Goal: Task Accomplishment & Management: Manage account settings

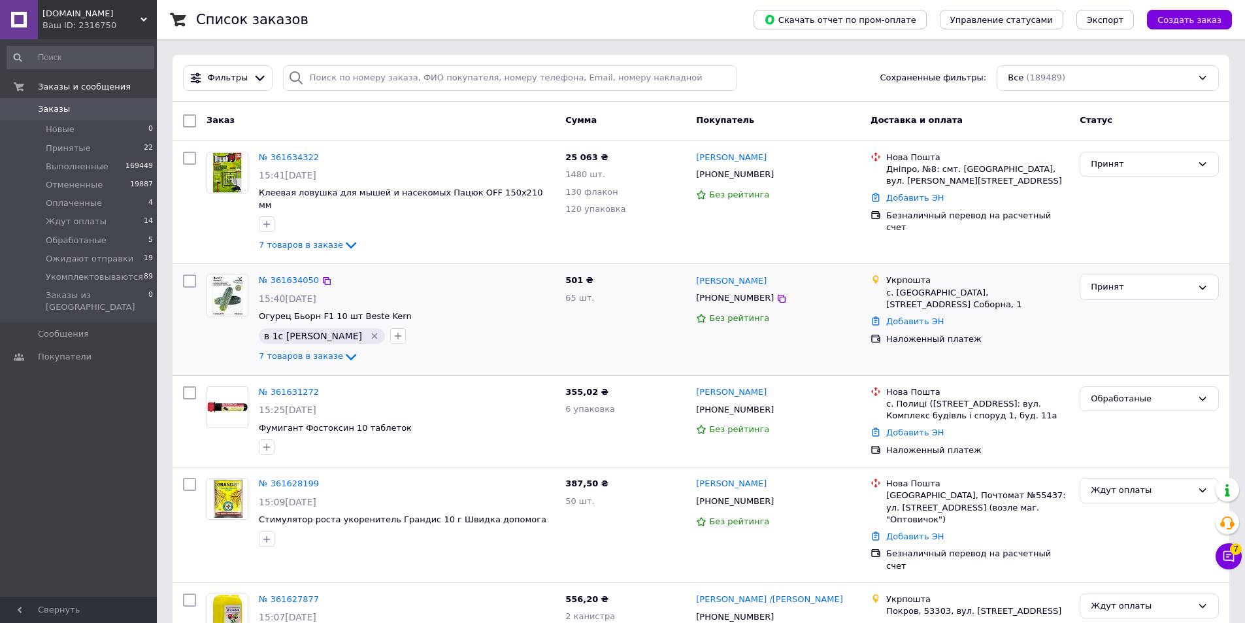
click at [466, 273] on div "№ 361634050" at bounding box center [407, 280] width 299 height 15
click at [85, 108] on span "Заказы" at bounding box center [79, 109] width 83 height 12
click at [478, 326] on div "в 1с [PERSON_NAME]" at bounding box center [406, 336] width 301 height 21
click at [514, 326] on div "в 1с [PERSON_NAME]" at bounding box center [406, 336] width 301 height 21
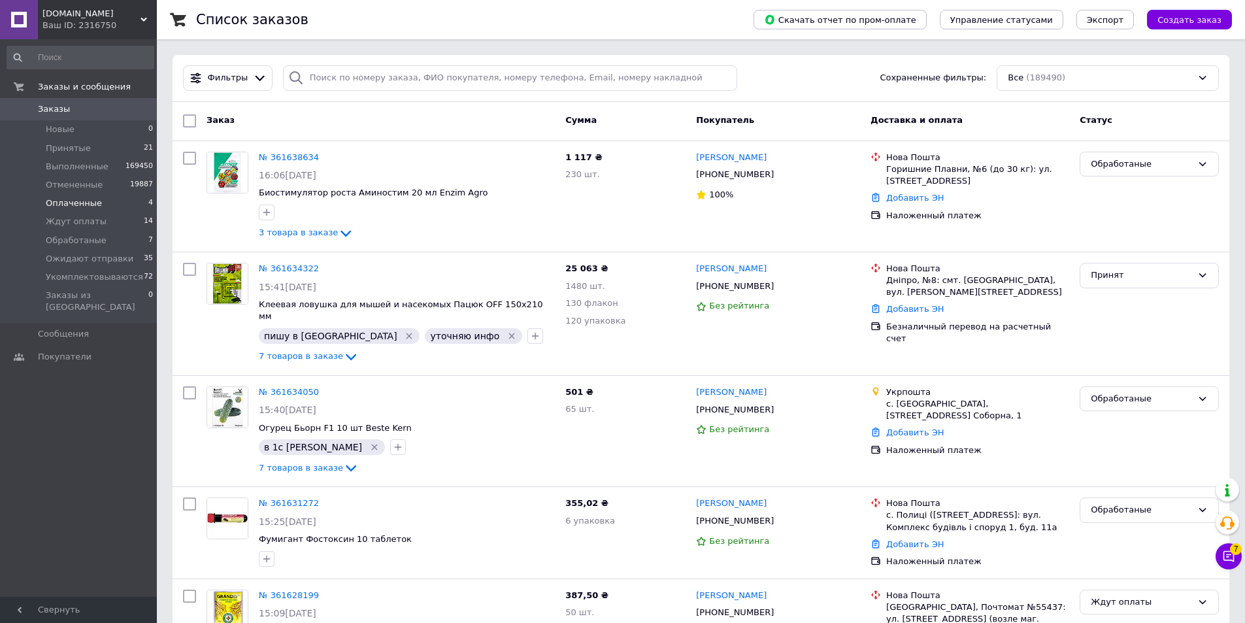
click at [110, 201] on li "Оплаченные 4" at bounding box center [80, 203] width 161 height 18
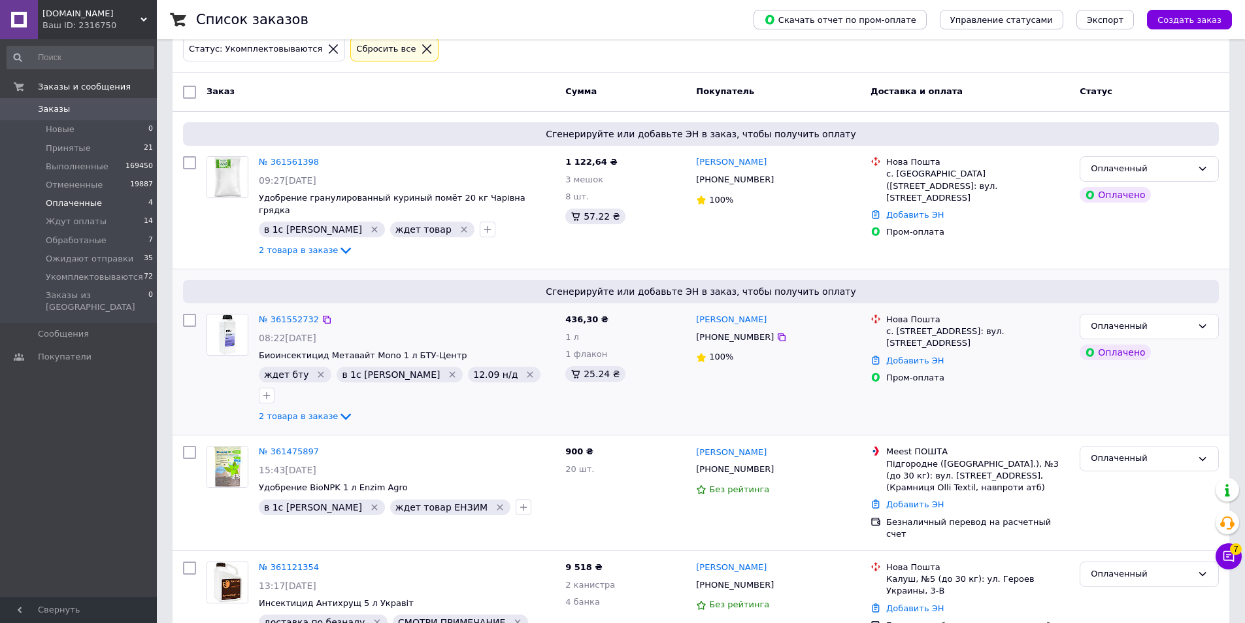
scroll to position [106, 0]
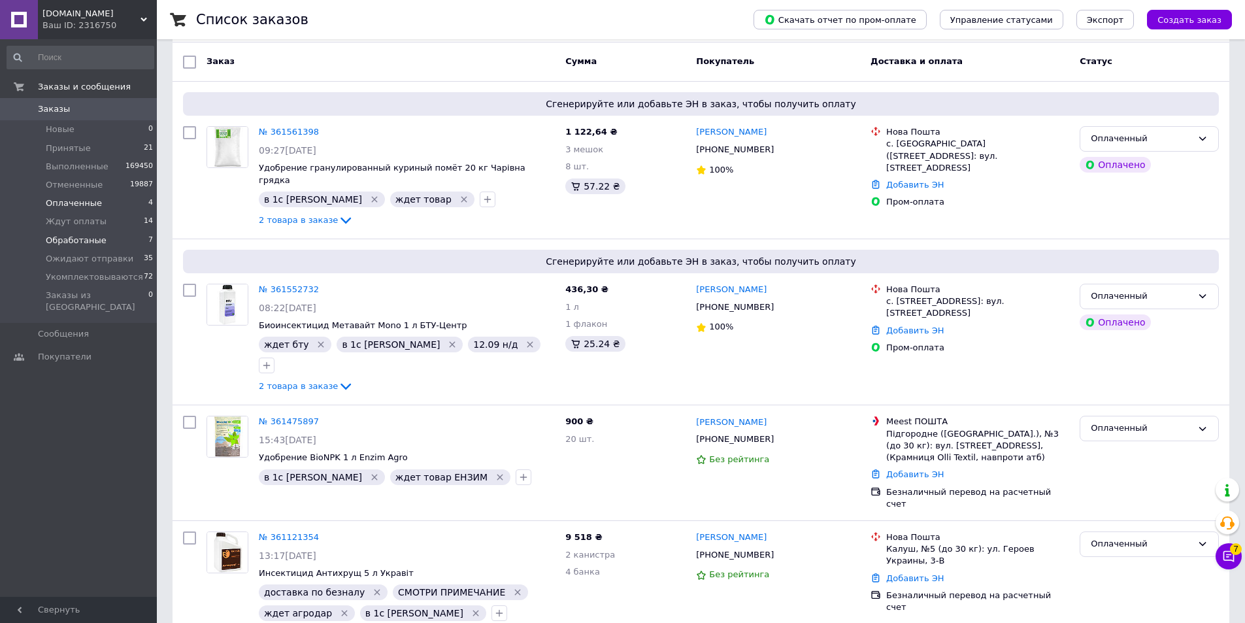
click at [86, 243] on span "Обработаные" at bounding box center [76, 241] width 61 height 12
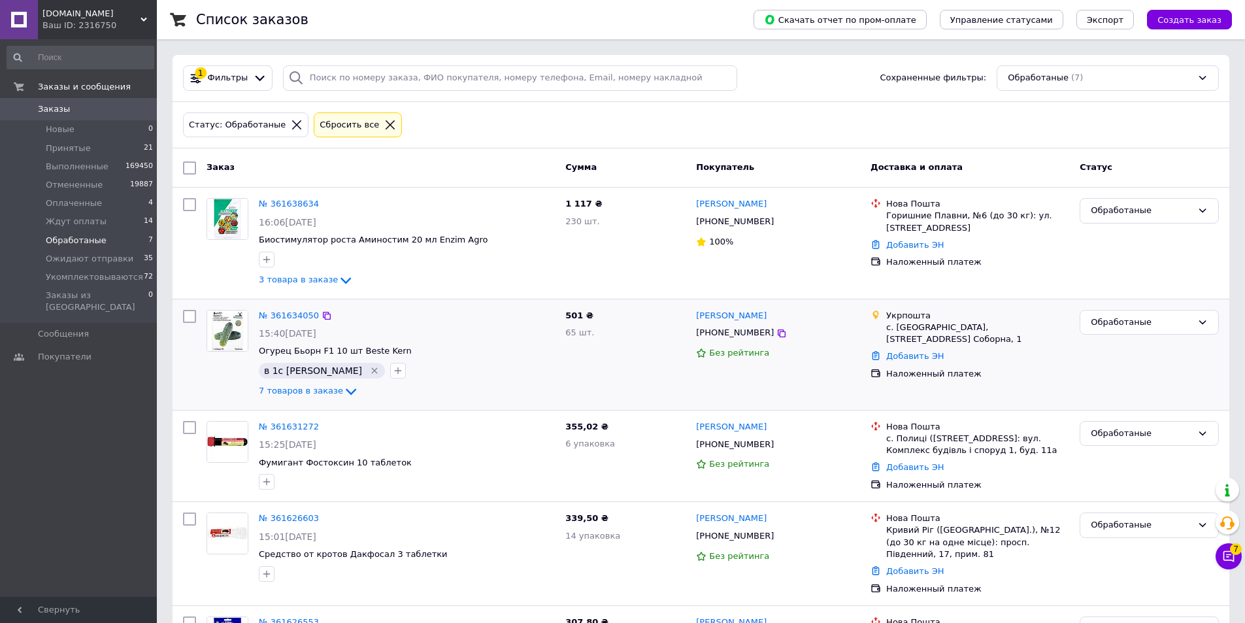
click at [467, 352] on span "Огурец Бьорн F1 10 шт Beste Kern" at bounding box center [407, 351] width 296 height 12
click at [92, 209] on span "Оплаченные" at bounding box center [74, 203] width 56 height 12
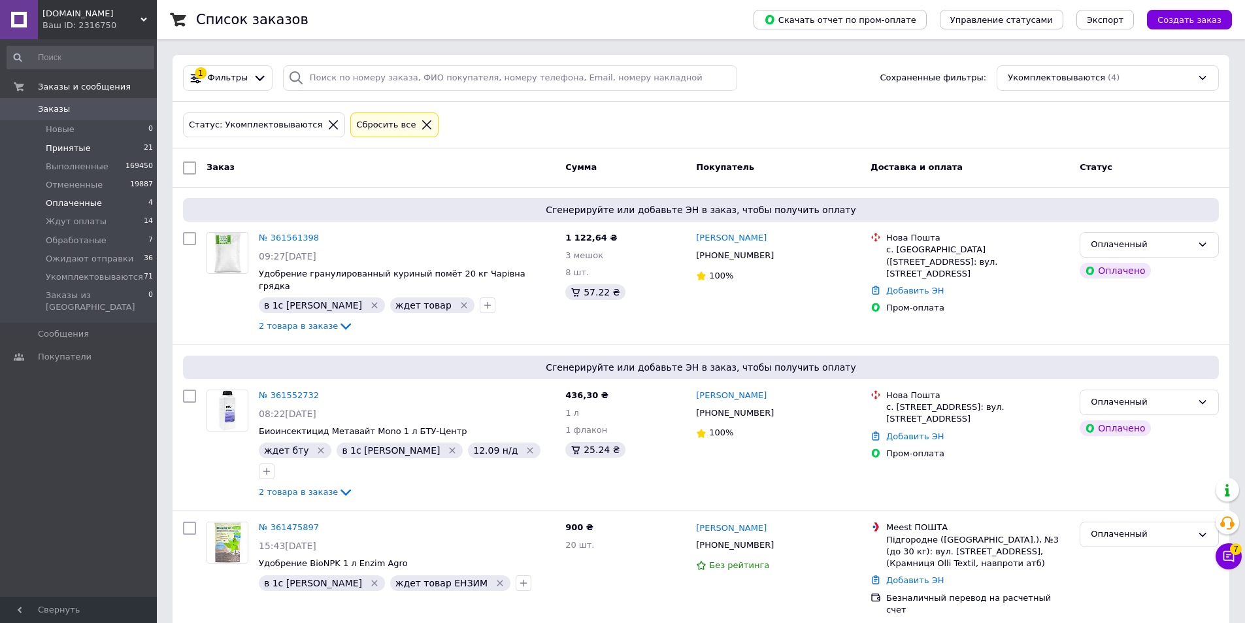
click at [85, 150] on li "Принятые 21" at bounding box center [80, 148] width 161 height 18
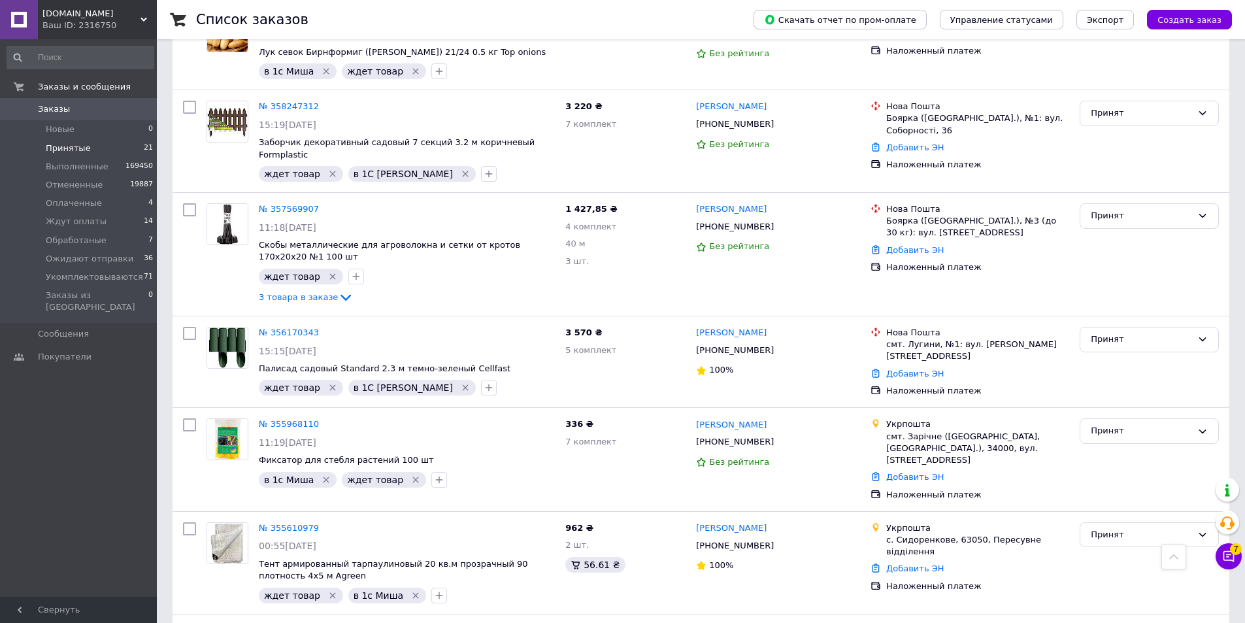
scroll to position [1700, 0]
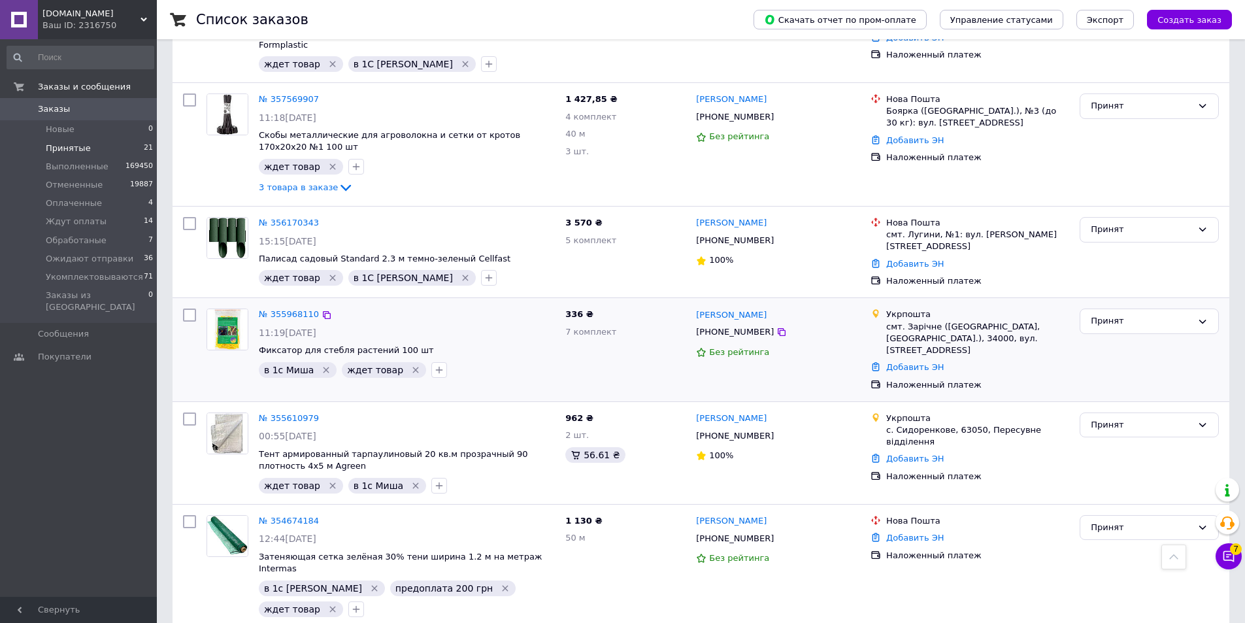
click at [91, 205] on span "Оплаченные" at bounding box center [74, 203] width 56 height 12
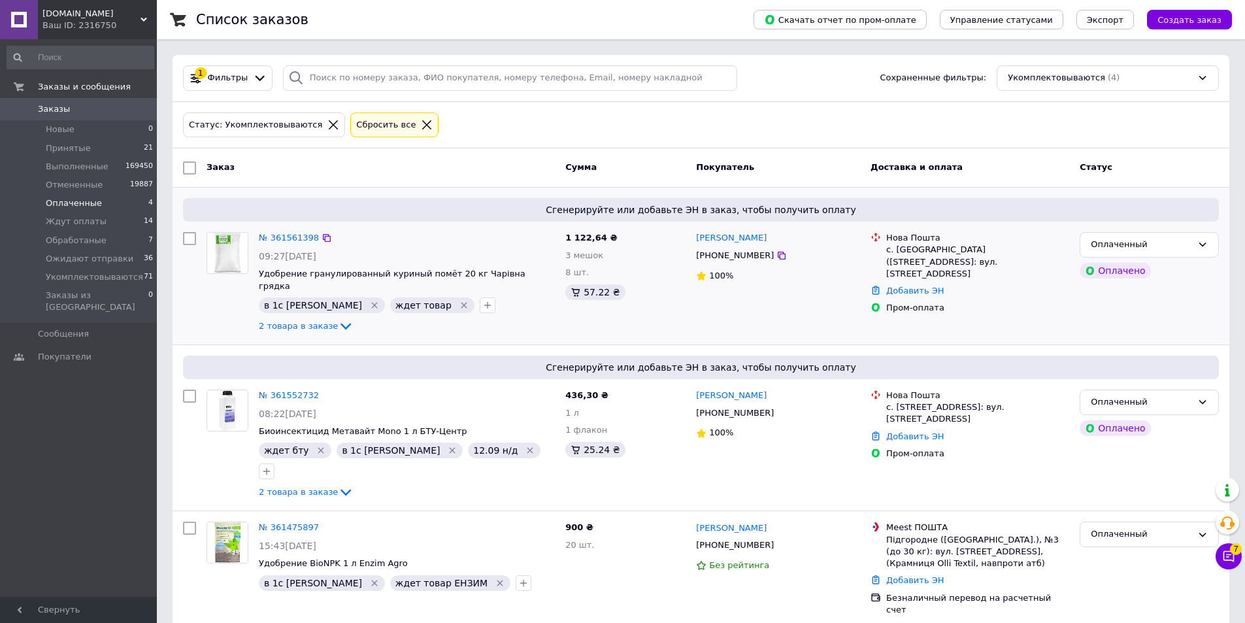
scroll to position [106, 0]
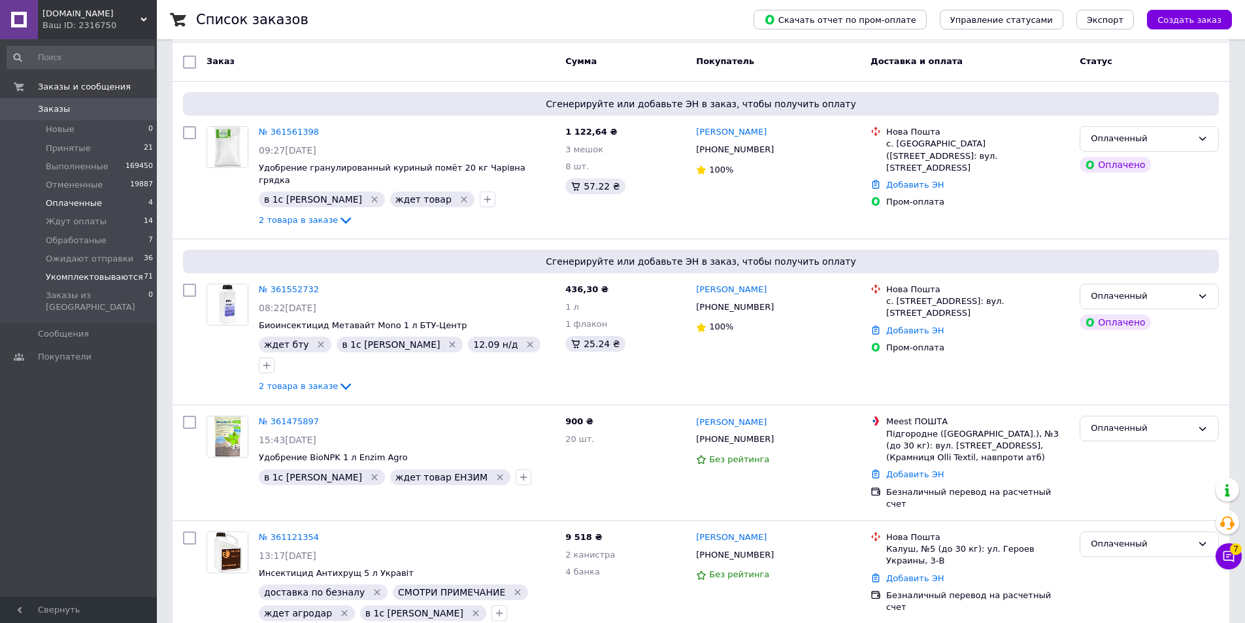
click at [122, 276] on span "Укомплектовываются" at bounding box center [94, 277] width 97 height 12
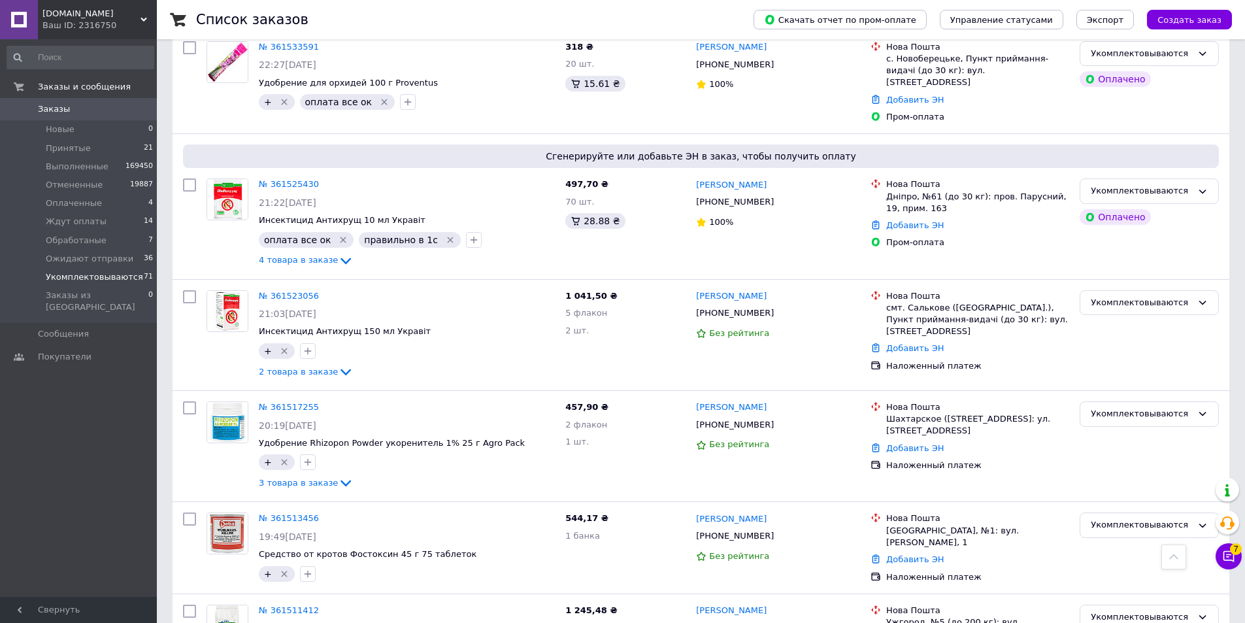
scroll to position [5210, 0]
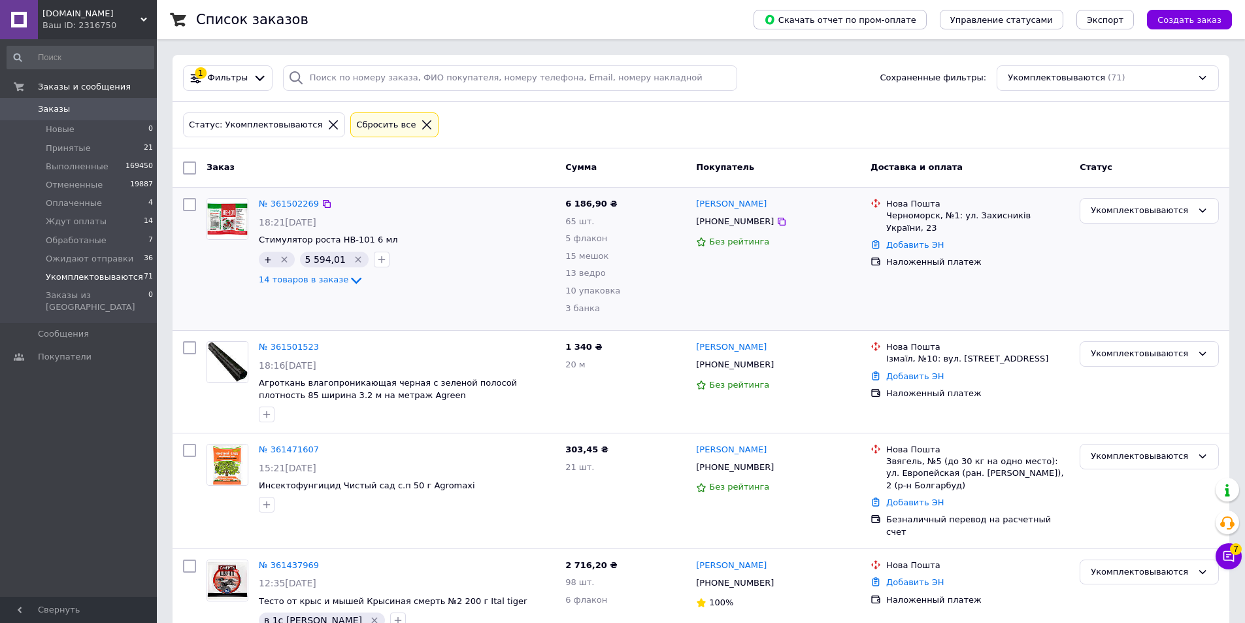
click at [629, 267] on div "13 ведро" at bounding box center [625, 273] width 120 height 12
click at [91, 237] on span "Обработаные" at bounding box center [76, 241] width 61 height 12
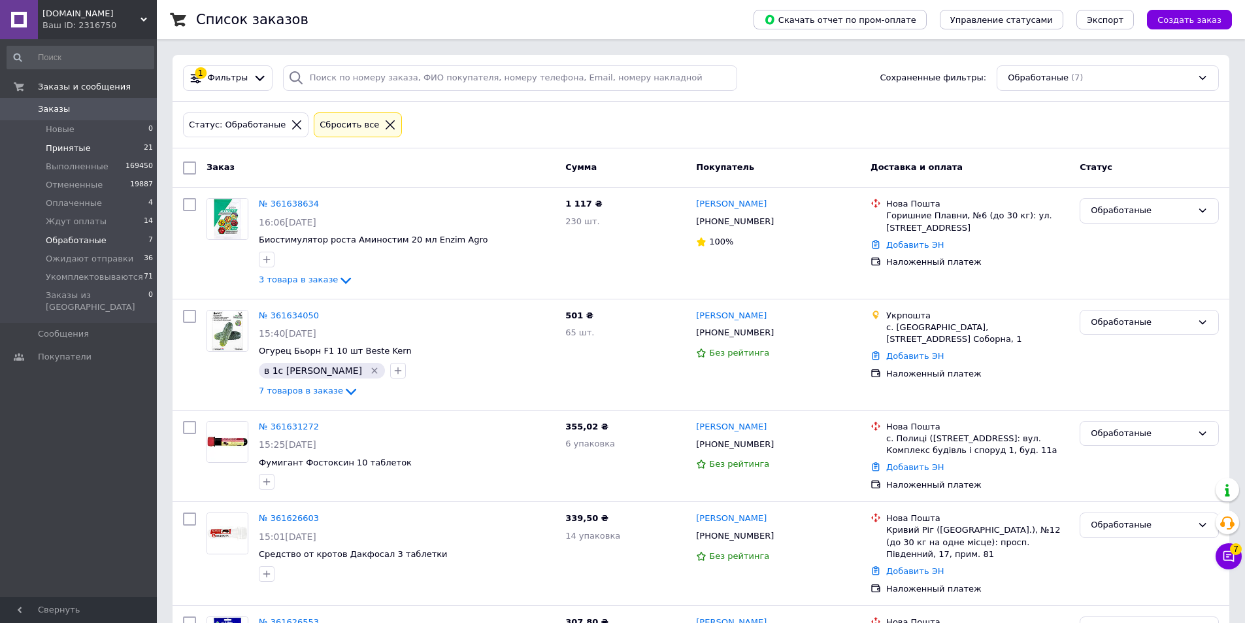
click at [70, 142] on span "Принятые" at bounding box center [68, 148] width 45 height 12
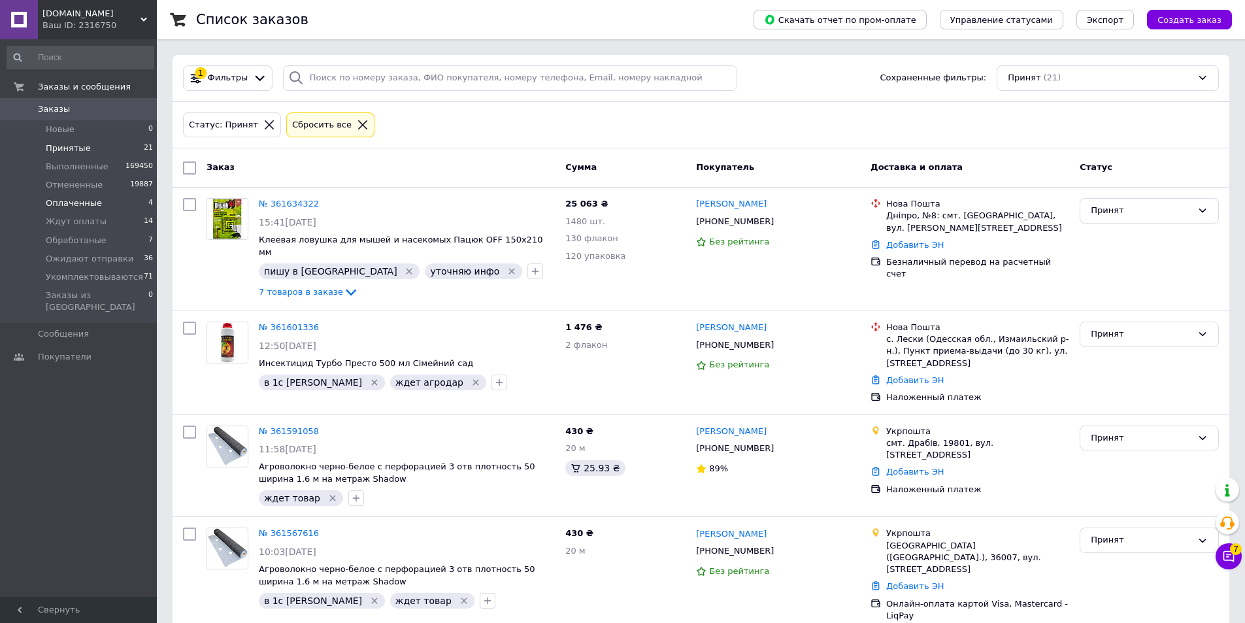
click at [98, 197] on li "Оплаченные 4" at bounding box center [80, 203] width 161 height 18
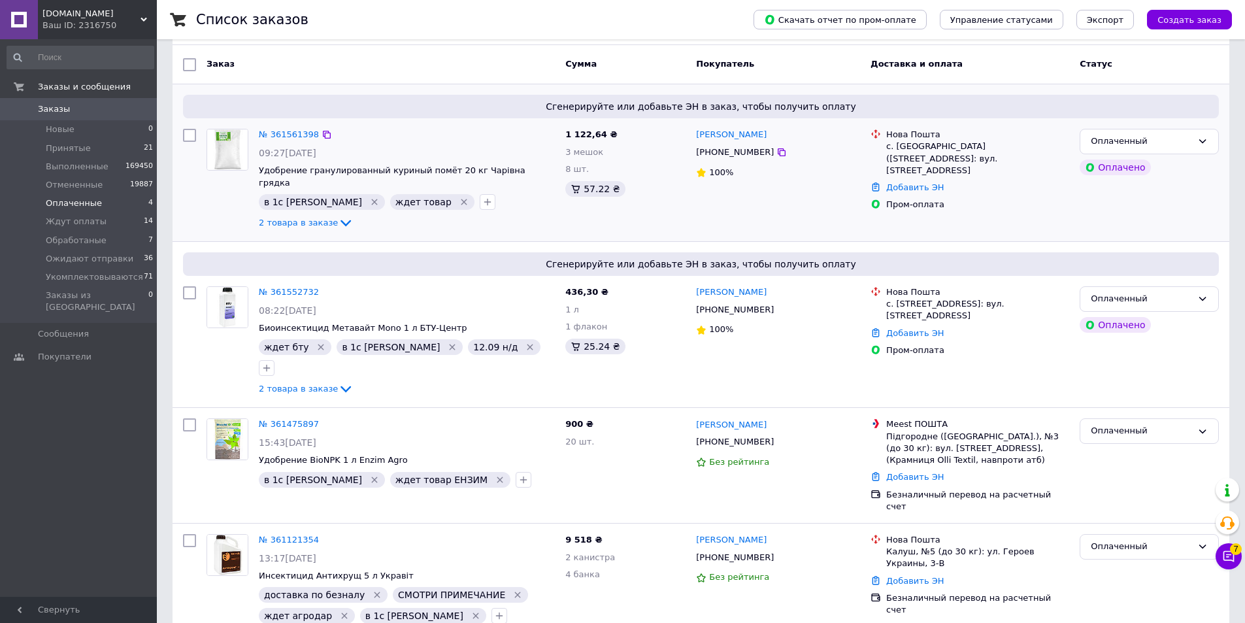
scroll to position [106, 0]
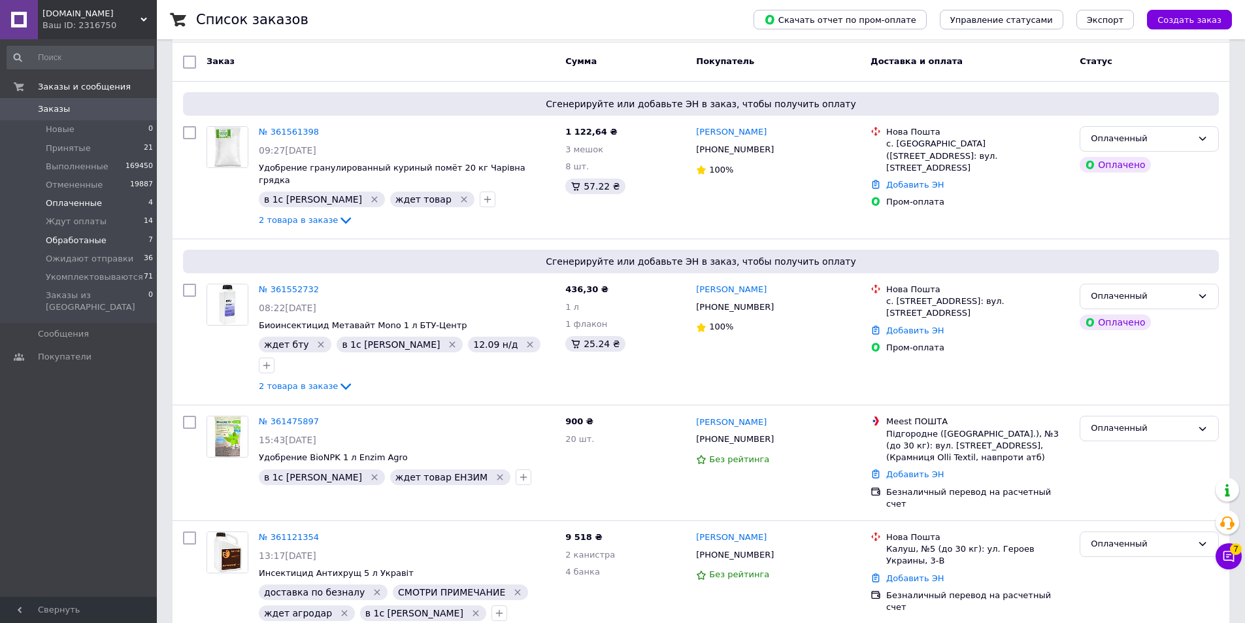
click at [95, 237] on span "Обработаные" at bounding box center [76, 241] width 61 height 12
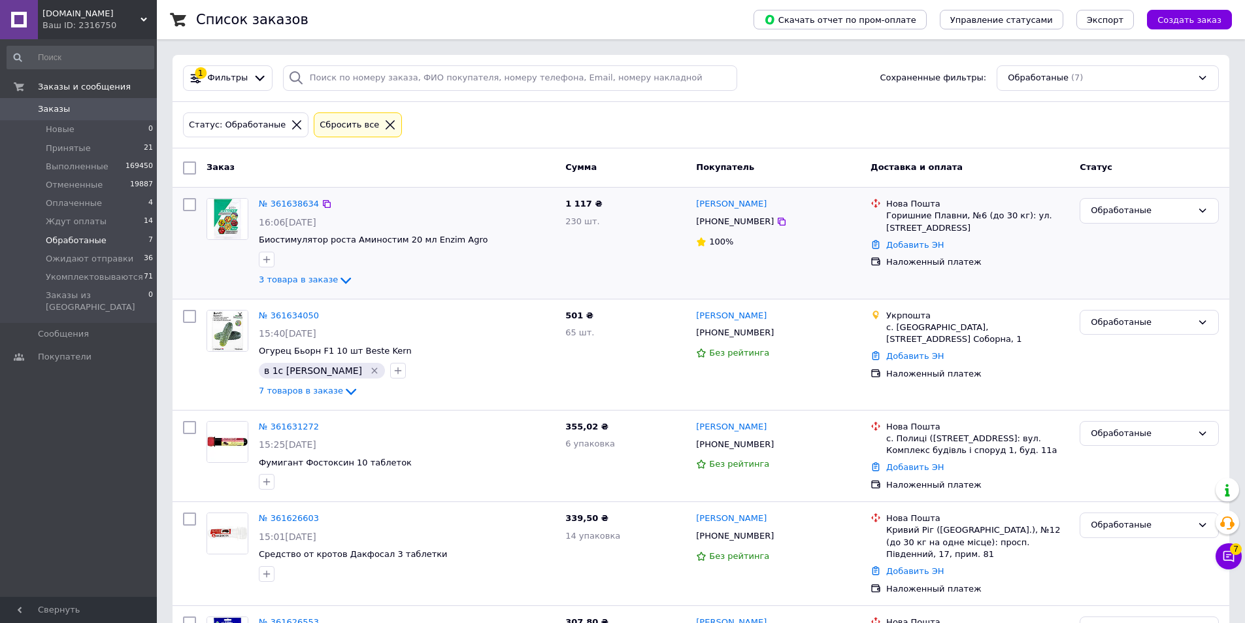
click at [624, 254] on div "1 117 ₴ 230 шт." at bounding box center [625, 243] width 131 height 100
click at [612, 252] on div "1 117 ₴ 230 шт." at bounding box center [625, 243] width 131 height 100
click at [77, 146] on span "Принятые" at bounding box center [68, 148] width 45 height 12
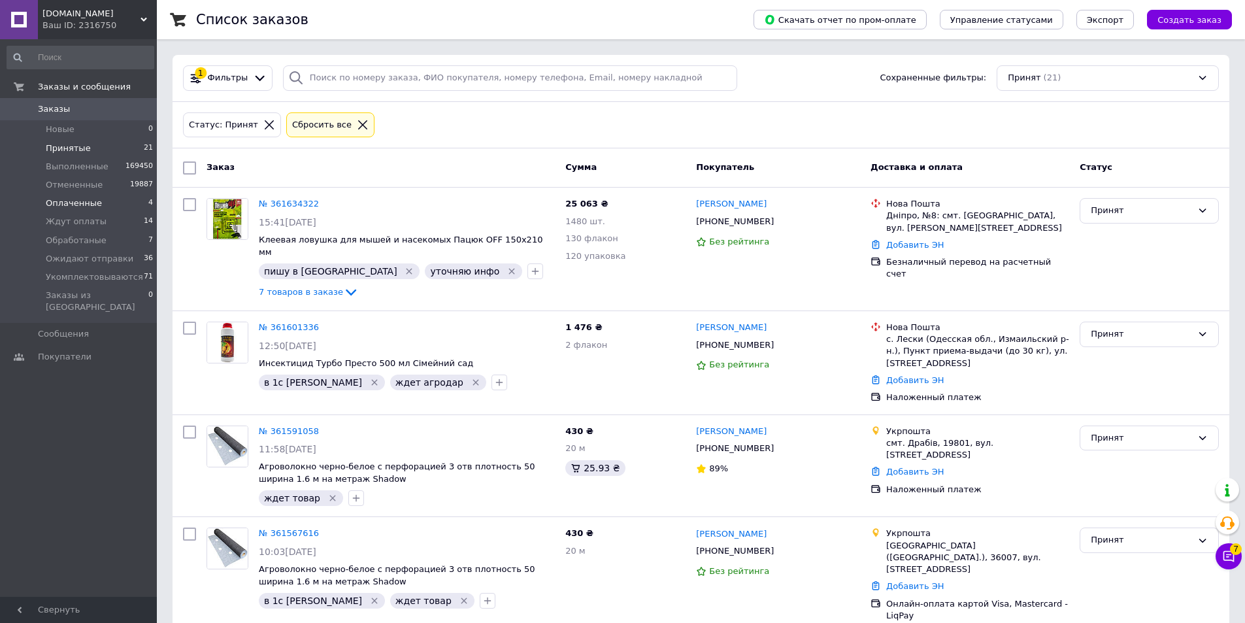
click at [105, 203] on li "Оплаченные 4" at bounding box center [80, 203] width 161 height 18
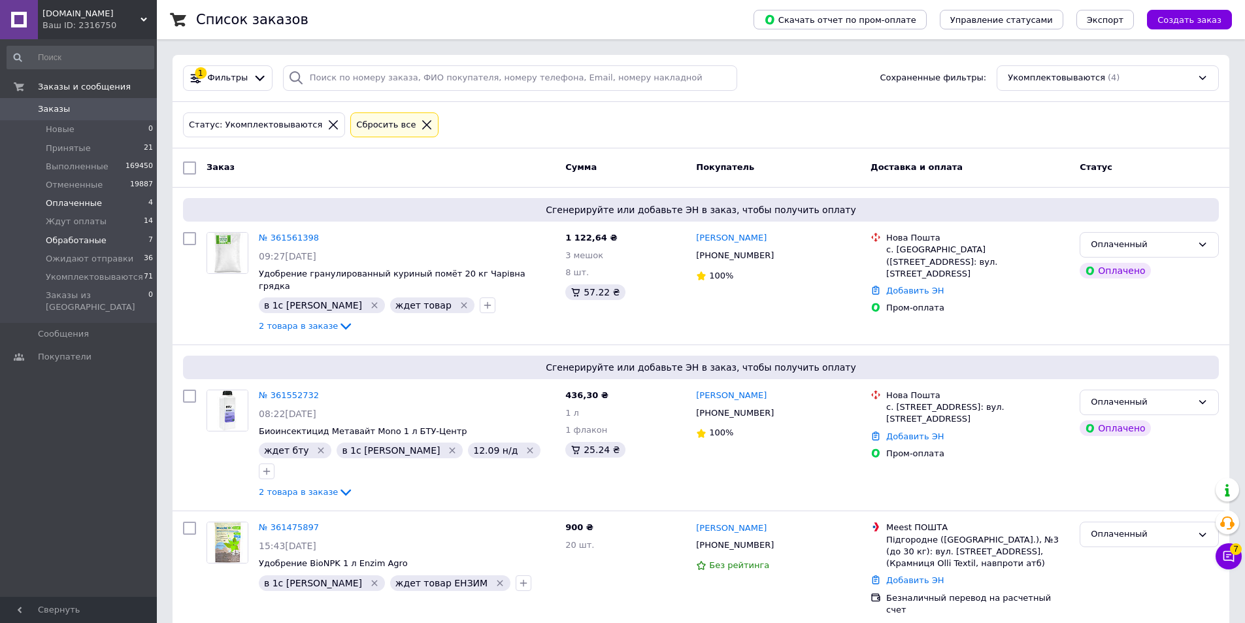
click at [90, 243] on span "Обработаные" at bounding box center [76, 241] width 61 height 12
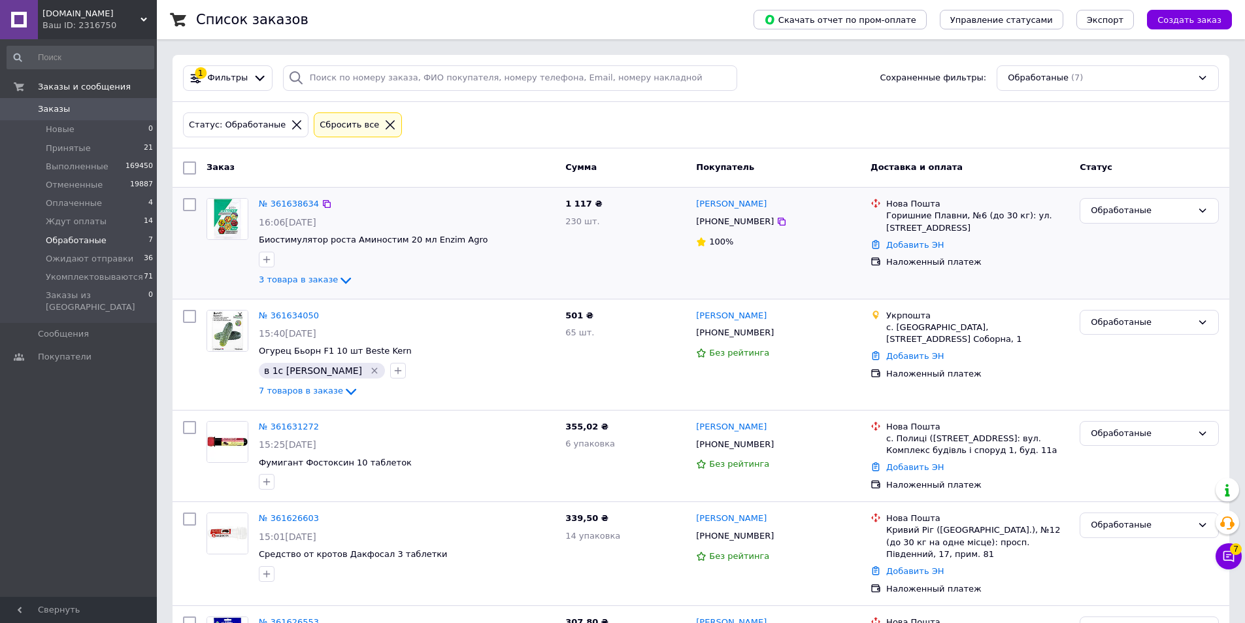
click at [625, 261] on div "1 117 ₴ 230 шт." at bounding box center [625, 243] width 131 height 100
click at [503, 205] on div "№ 361638634" at bounding box center [407, 204] width 299 height 15
click at [492, 120] on div "Статус: Обработаные Сбросить все" at bounding box center [700, 125] width 1041 height 31
click at [87, 205] on span "Оплаченные" at bounding box center [74, 203] width 56 height 12
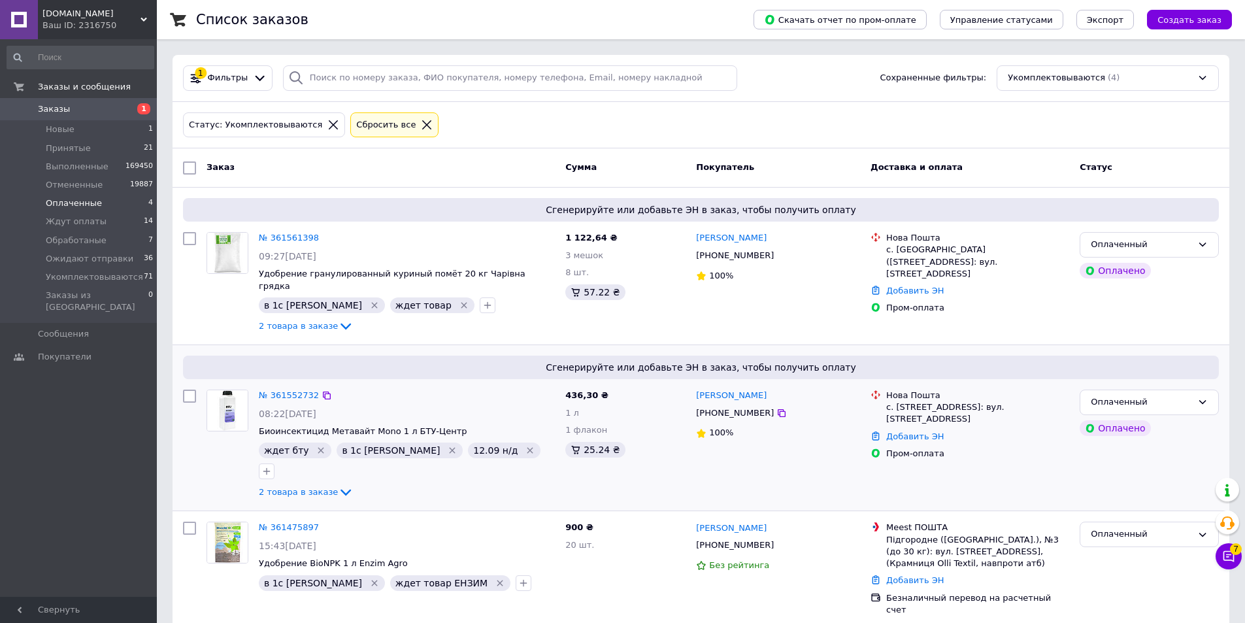
scroll to position [106, 0]
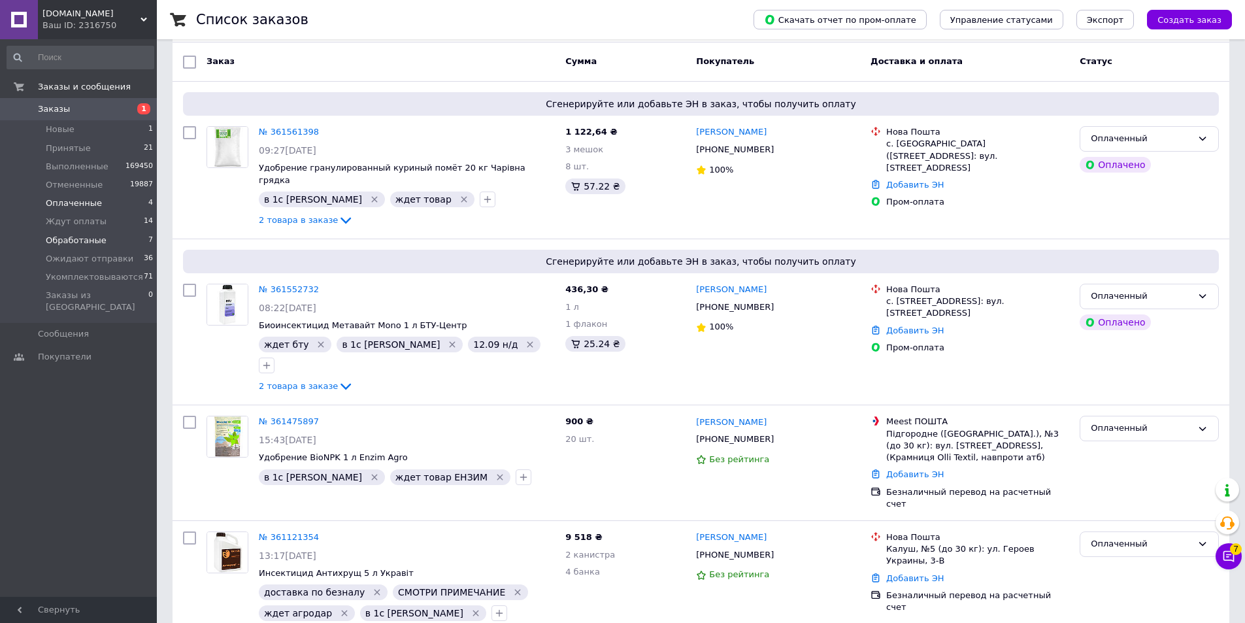
click at [67, 241] on span "Обработаные" at bounding box center [76, 241] width 61 height 12
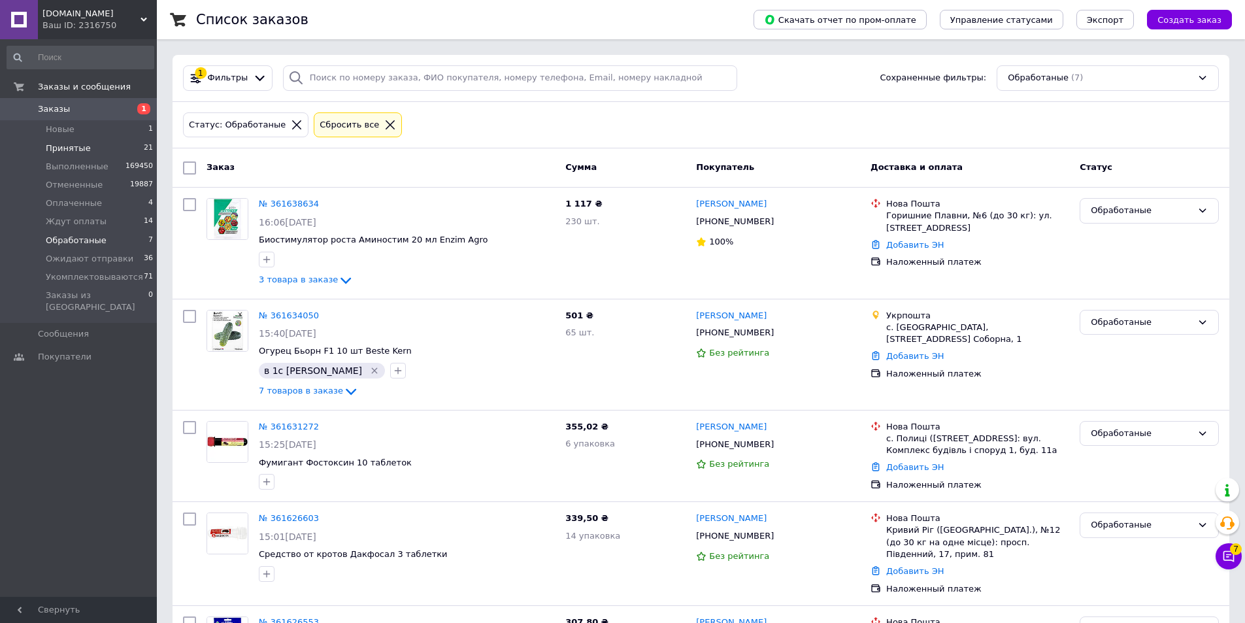
click at [72, 145] on span "Принятые" at bounding box center [68, 148] width 45 height 12
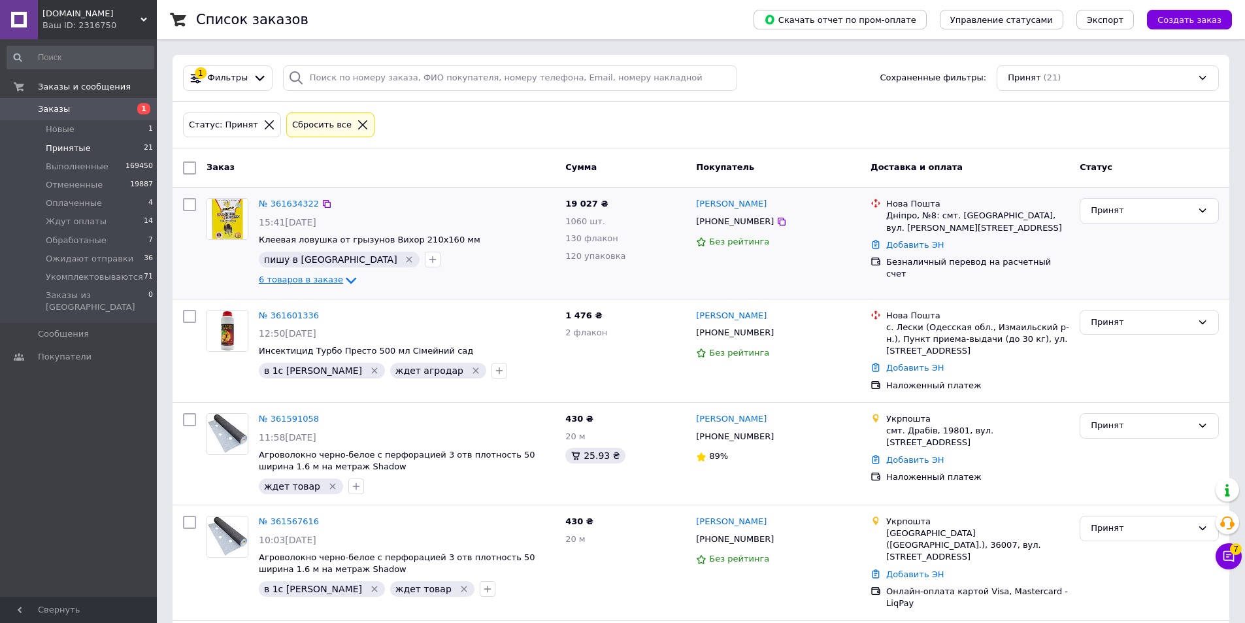
click at [305, 278] on span "6 товаров в заказе" at bounding box center [301, 280] width 84 height 10
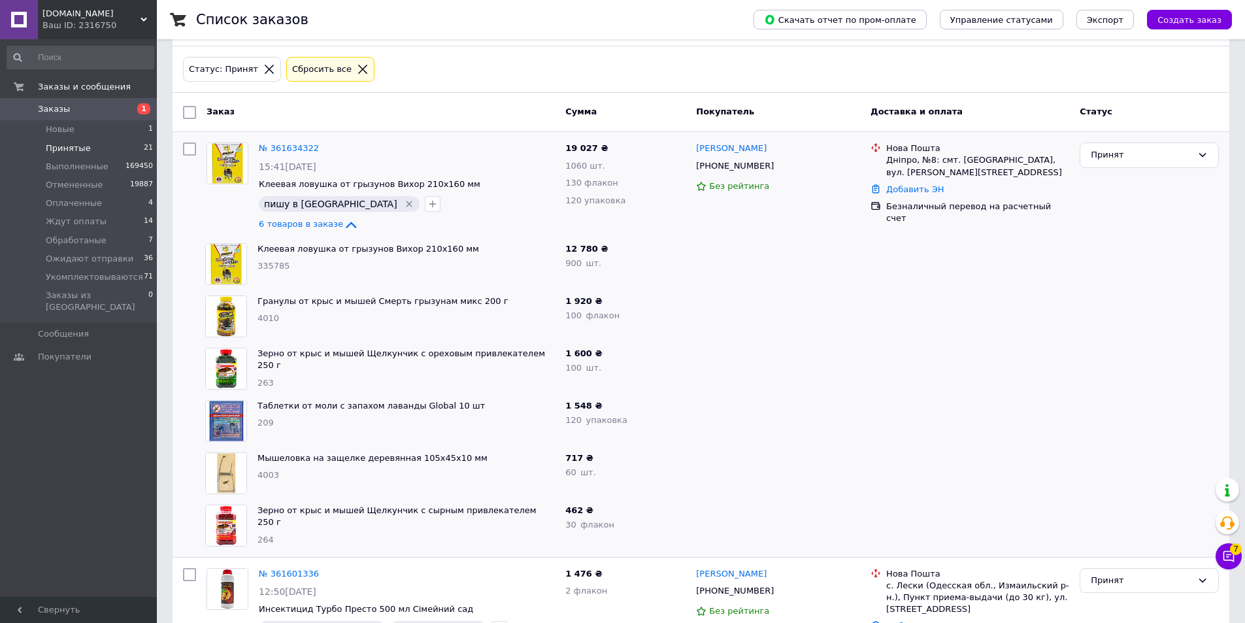
scroll to position [131, 0]
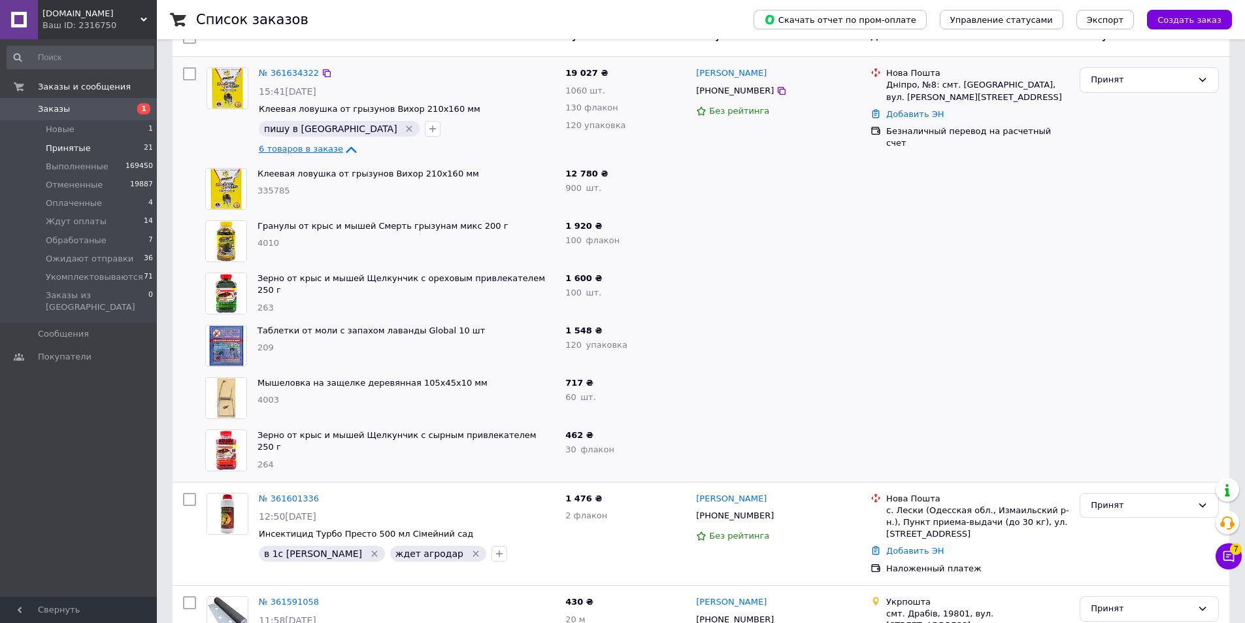
click at [307, 147] on span "6 товаров в заказе" at bounding box center [301, 149] width 84 height 10
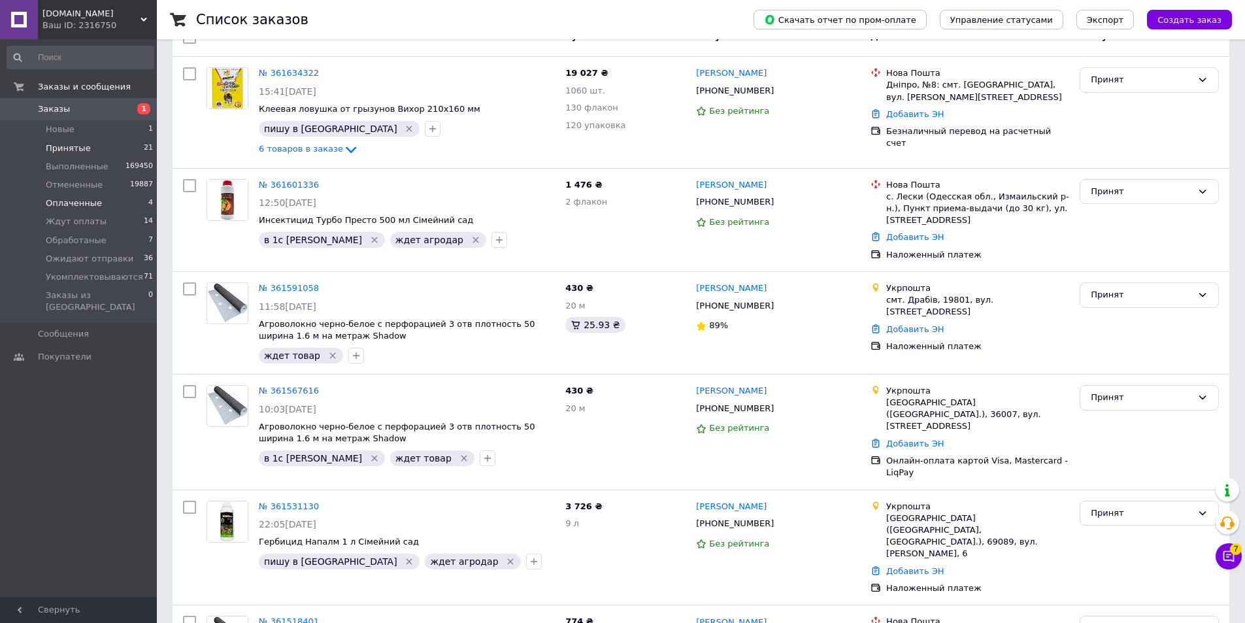
click at [88, 199] on span "Оплаченные" at bounding box center [74, 203] width 56 height 12
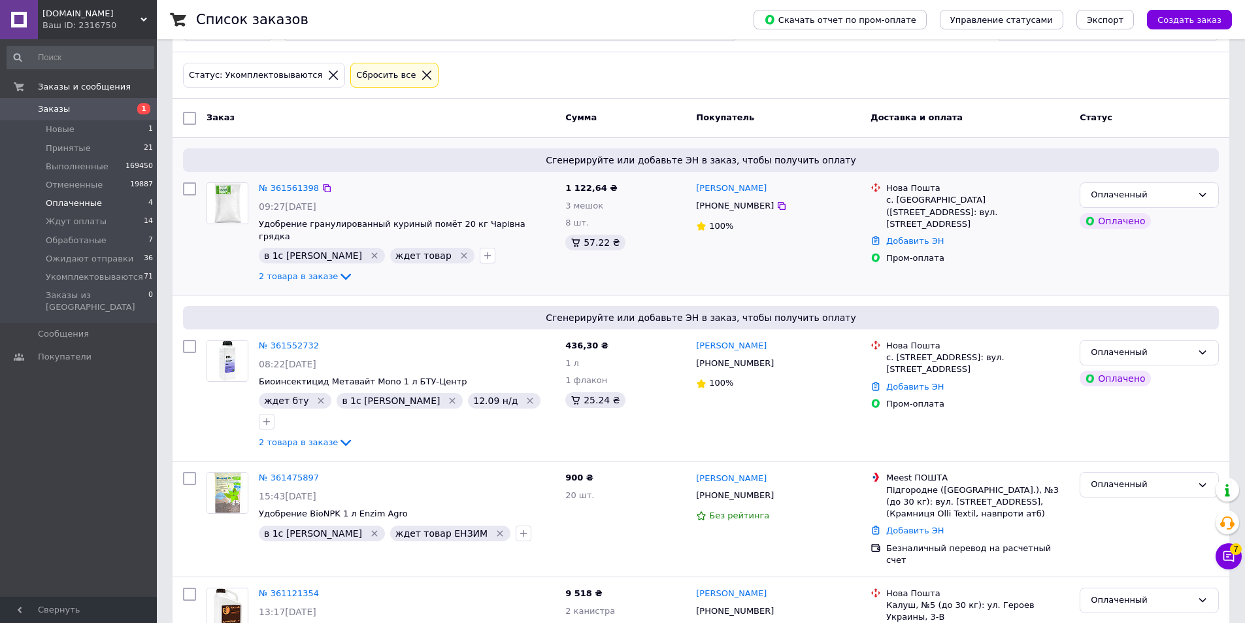
scroll to position [106, 0]
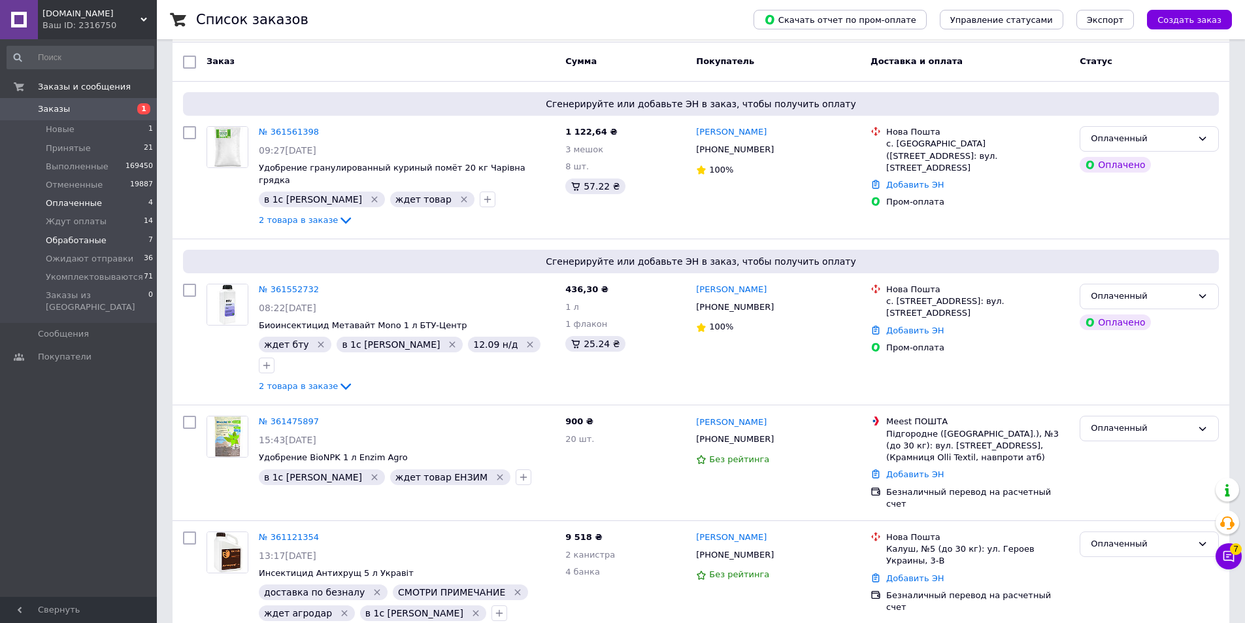
click at [91, 241] on span "Обработаные" at bounding box center [76, 241] width 61 height 12
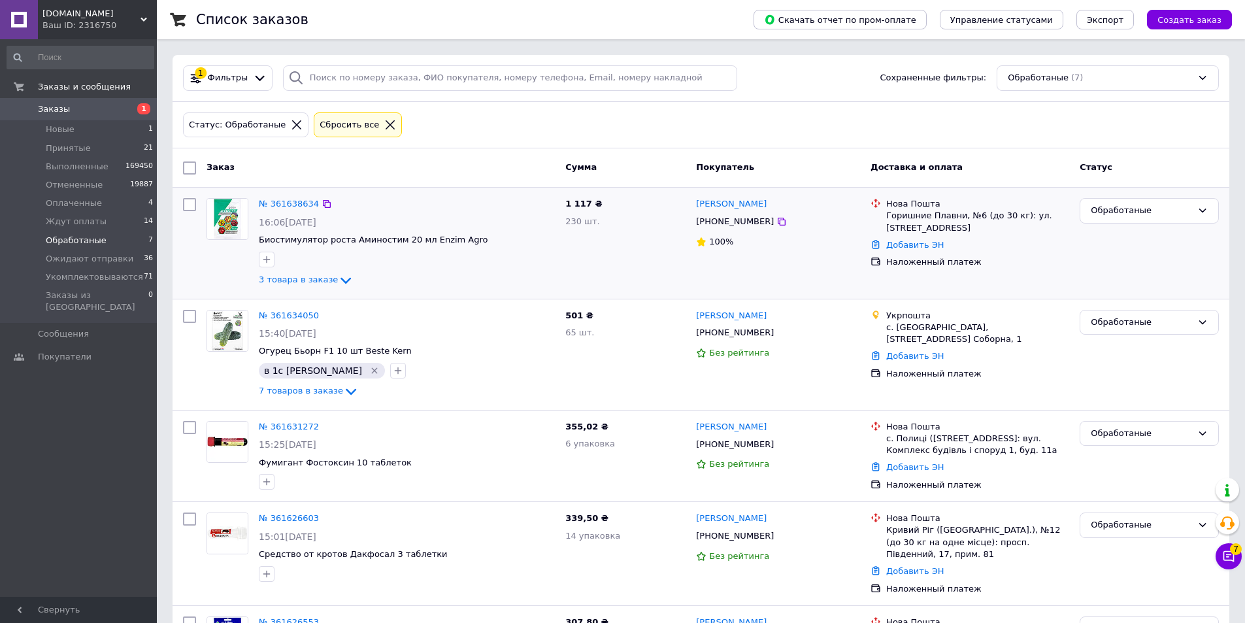
click at [611, 262] on div "1 117 ₴ 230 шт." at bounding box center [625, 243] width 131 height 100
click at [312, 280] on span "3 товара в заказе" at bounding box center [298, 280] width 79 height 10
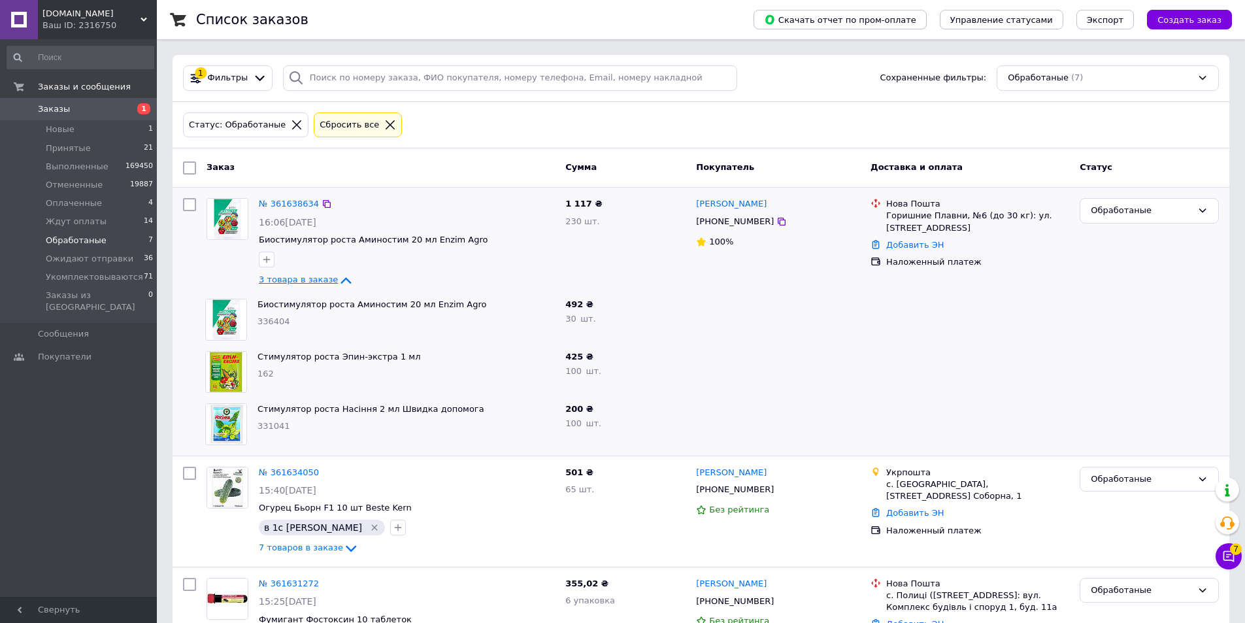
click at [289, 280] on span "3 товара в заказе" at bounding box center [298, 280] width 79 height 10
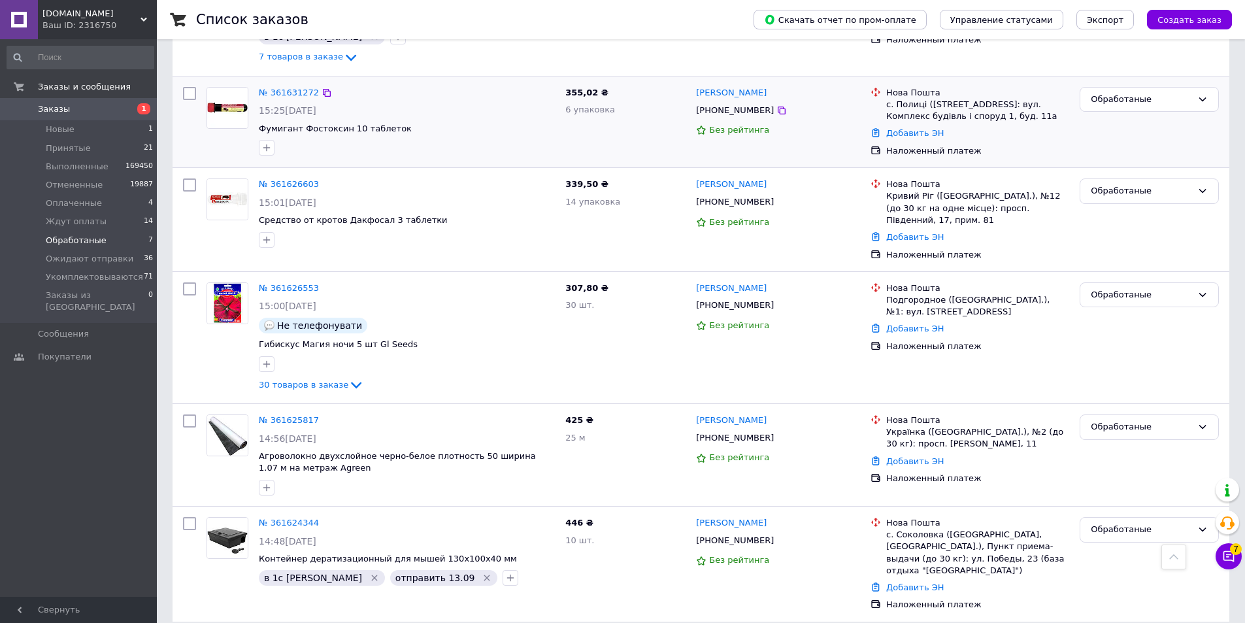
scroll to position [336, 0]
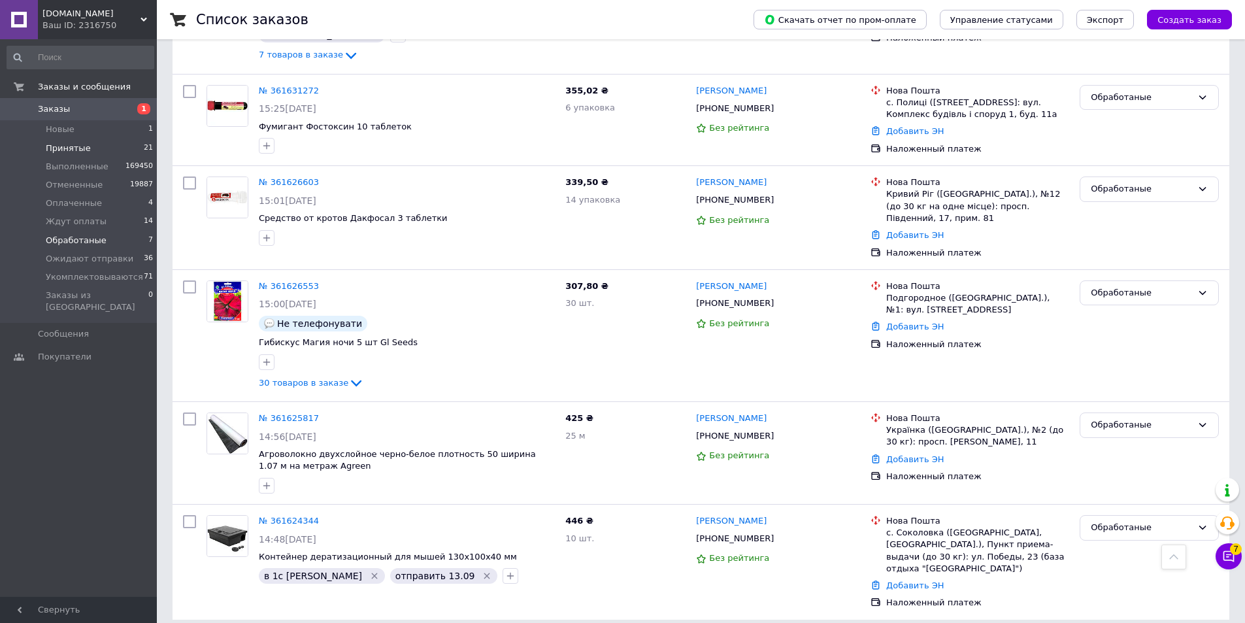
click at [76, 144] on span "Принятые" at bounding box center [68, 148] width 45 height 12
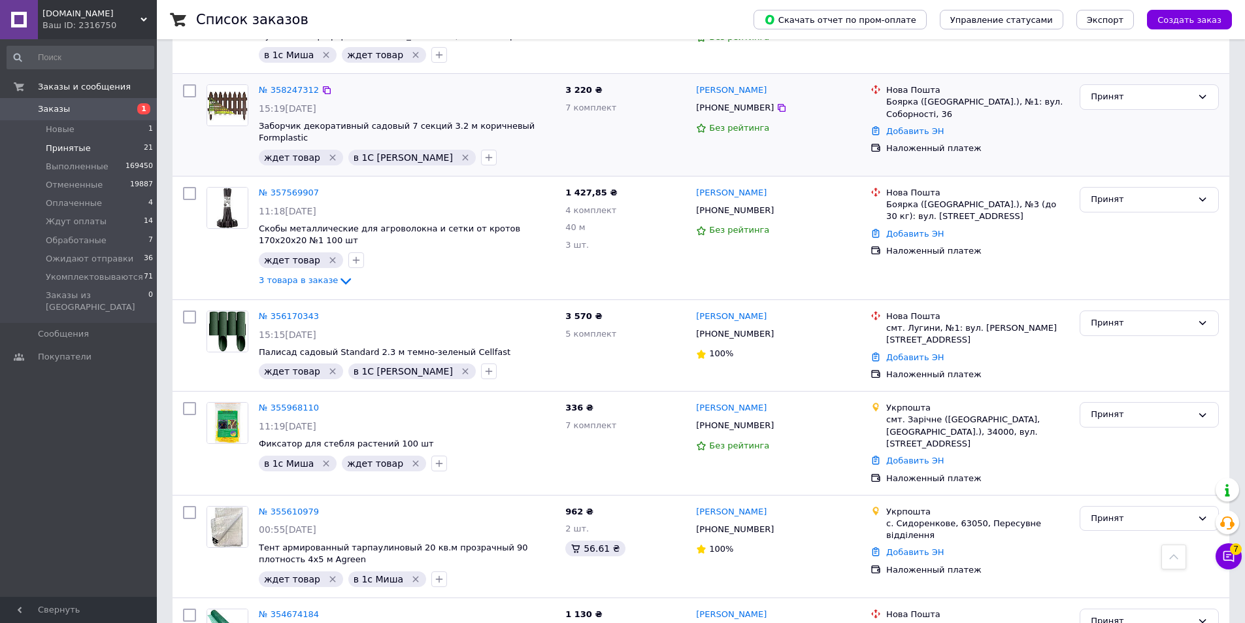
scroll to position [1799, 0]
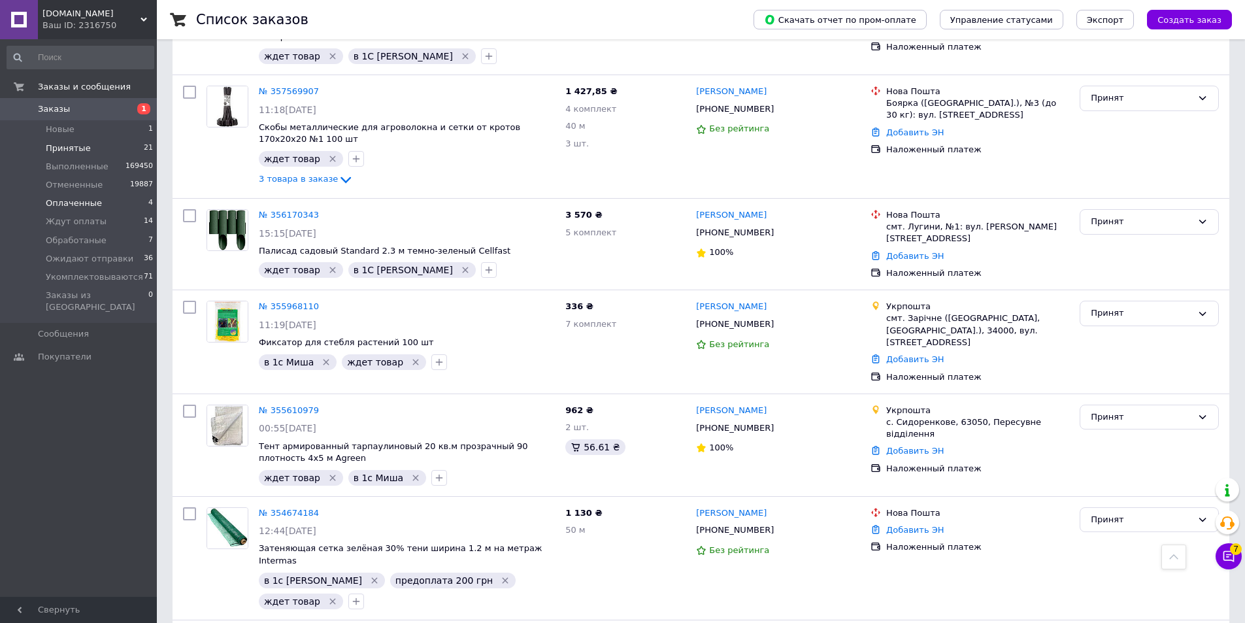
click at [84, 207] on span "Оплаченные" at bounding box center [74, 203] width 56 height 12
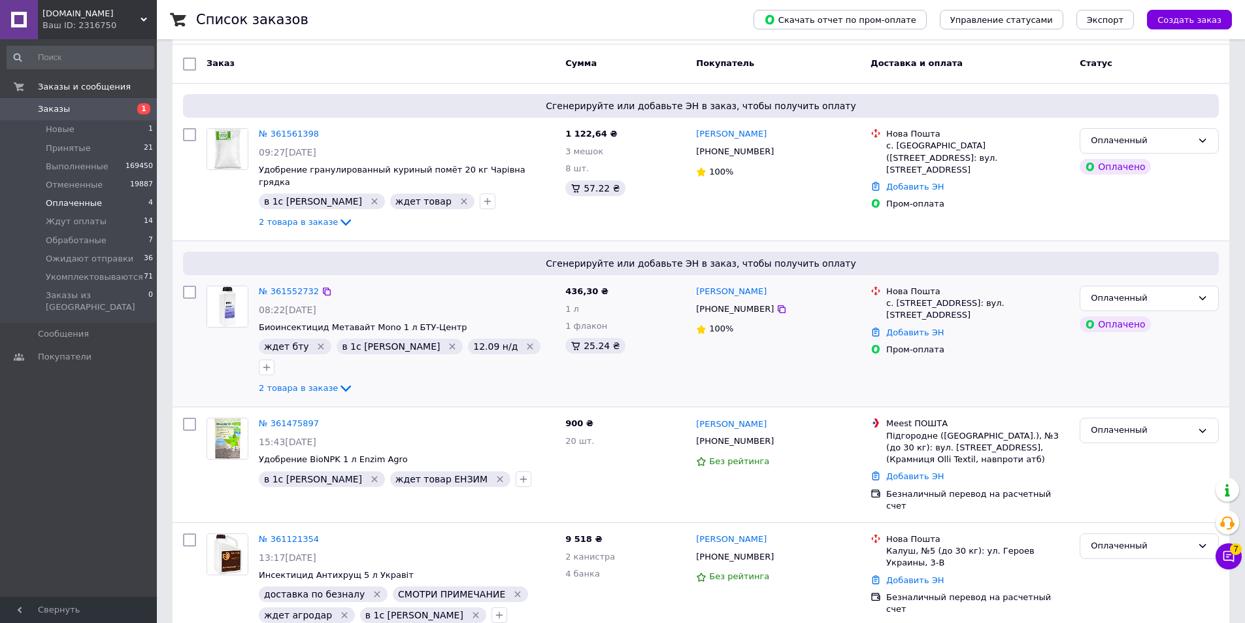
scroll to position [106, 0]
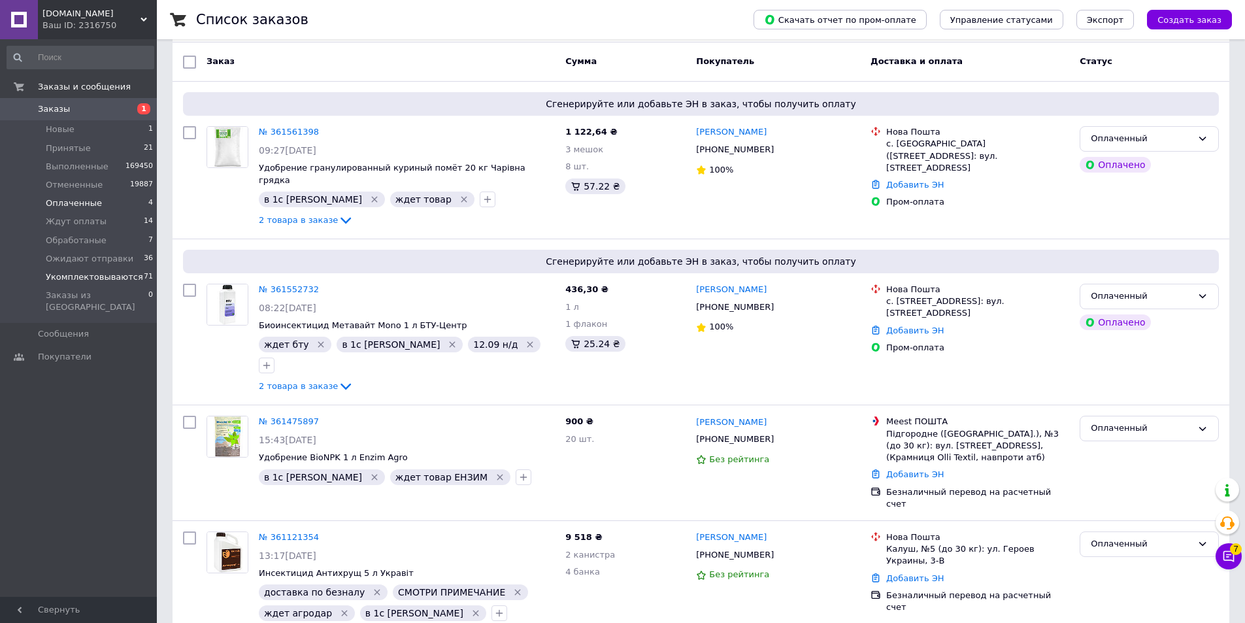
click at [105, 280] on span "Укомплектовываются" at bounding box center [94, 277] width 97 height 12
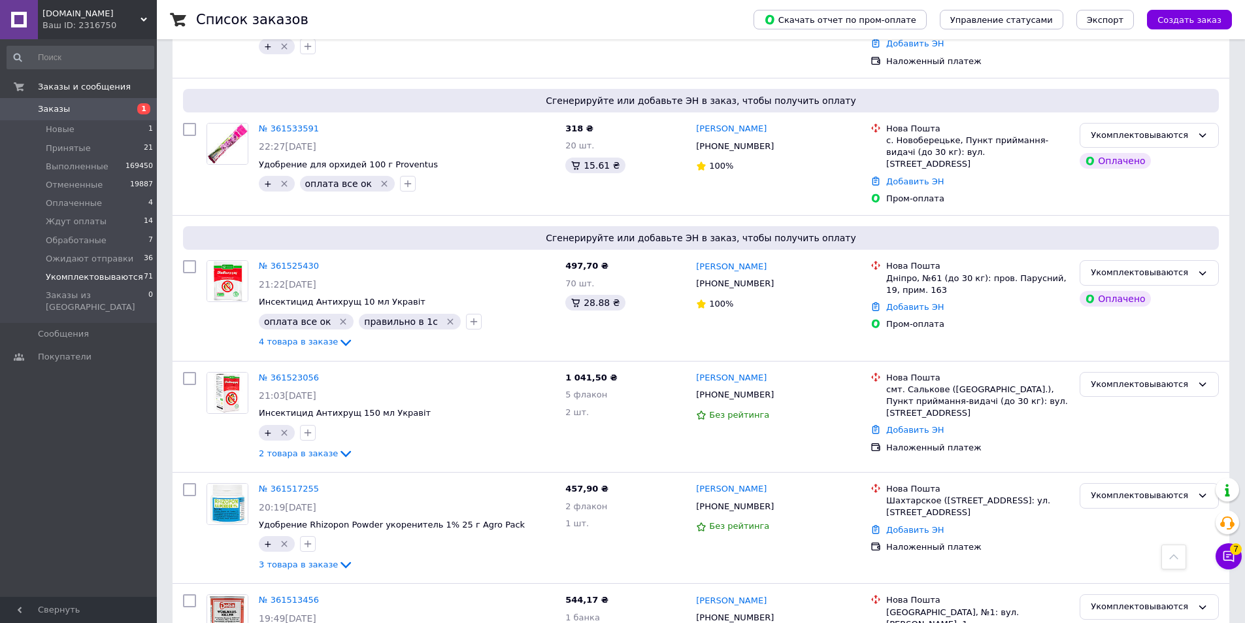
scroll to position [5210, 0]
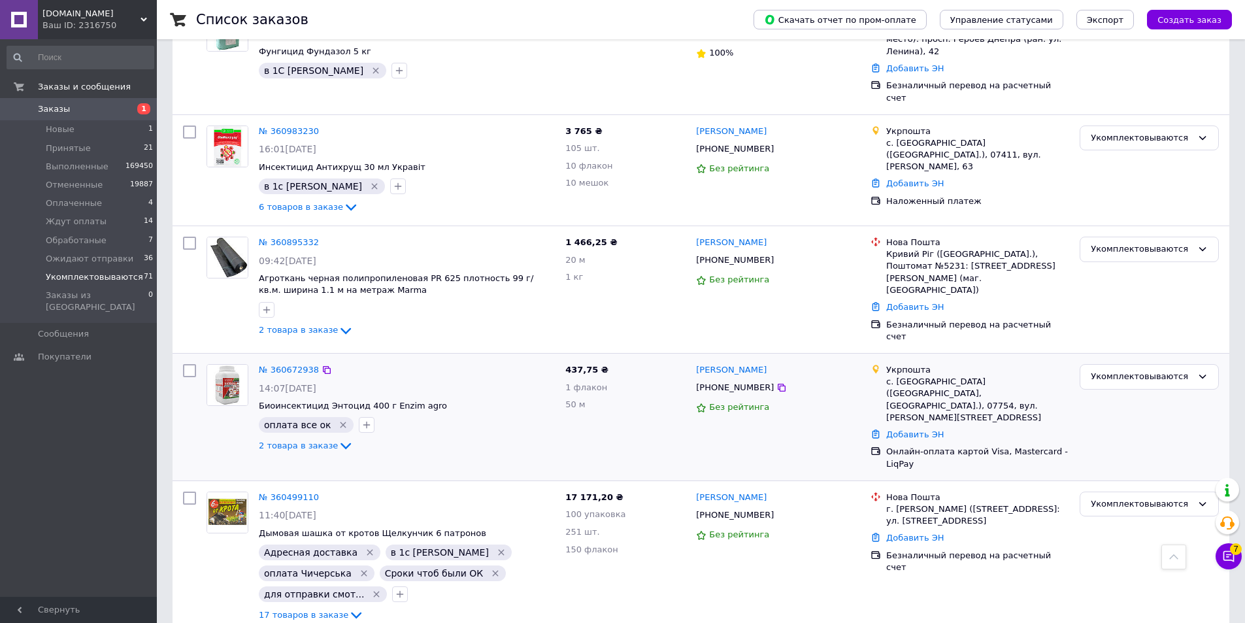
scroll to position [1760, 0]
